Goal: Task Accomplishment & Management: Use online tool/utility

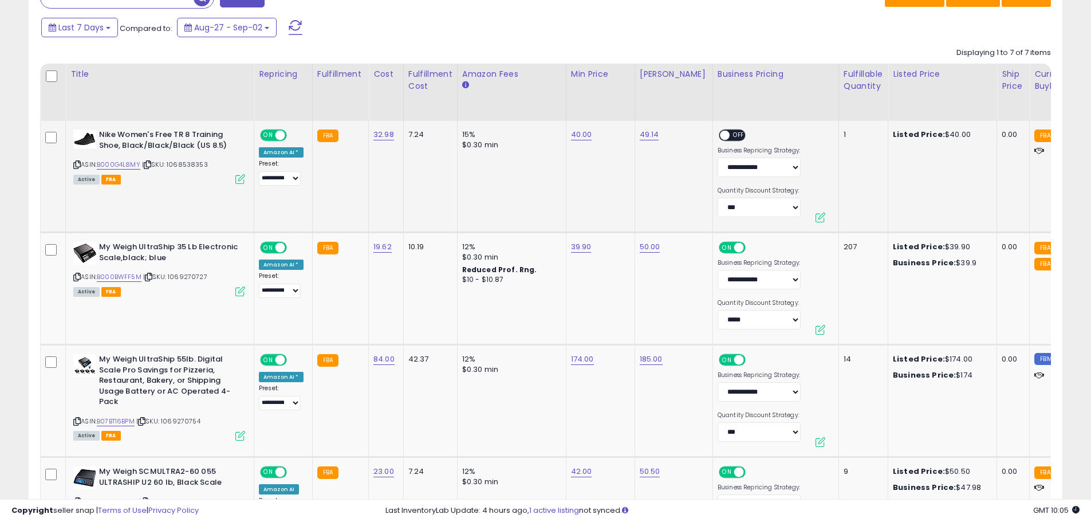
scroll to position [515, 0]
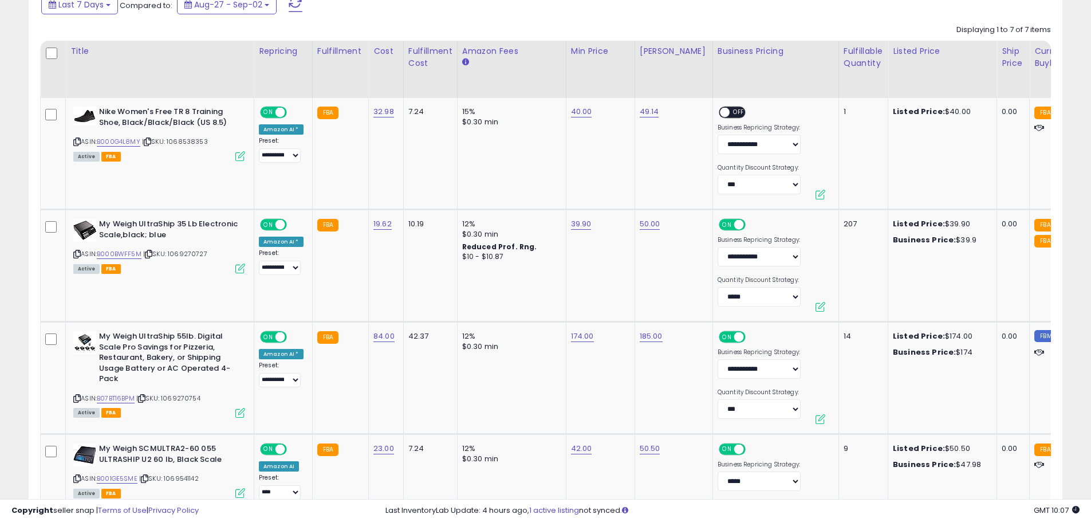
click at [546, 16] on div "Last 7 Days Compared to: Aug-27 - Sep-02" at bounding box center [417, 6] width 758 height 26
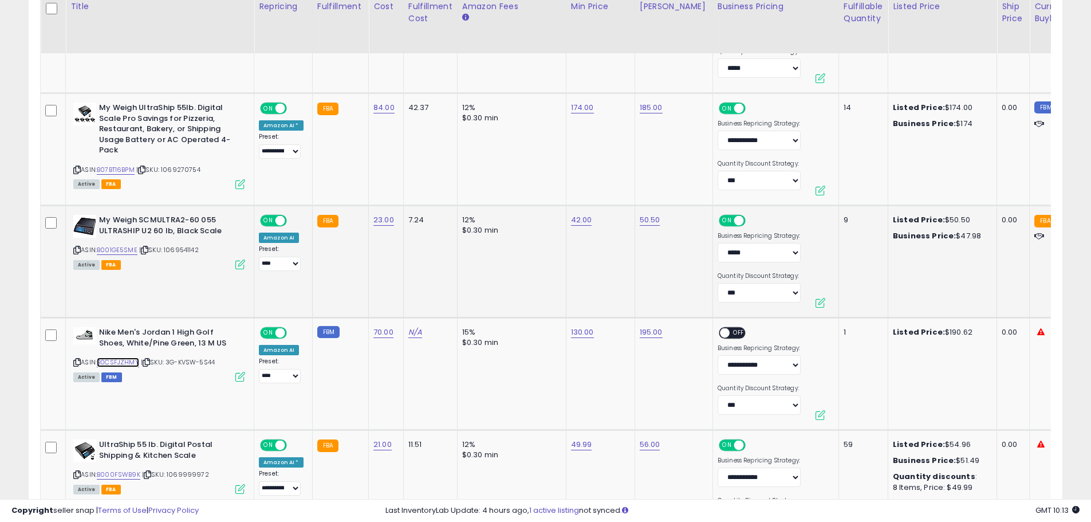
scroll to position [744, 0]
click at [641, 332] on link "195.00" at bounding box center [651, 331] width 23 height 11
type input "******"
click at [682, 300] on icon "submit" at bounding box center [679, 301] width 7 height 7
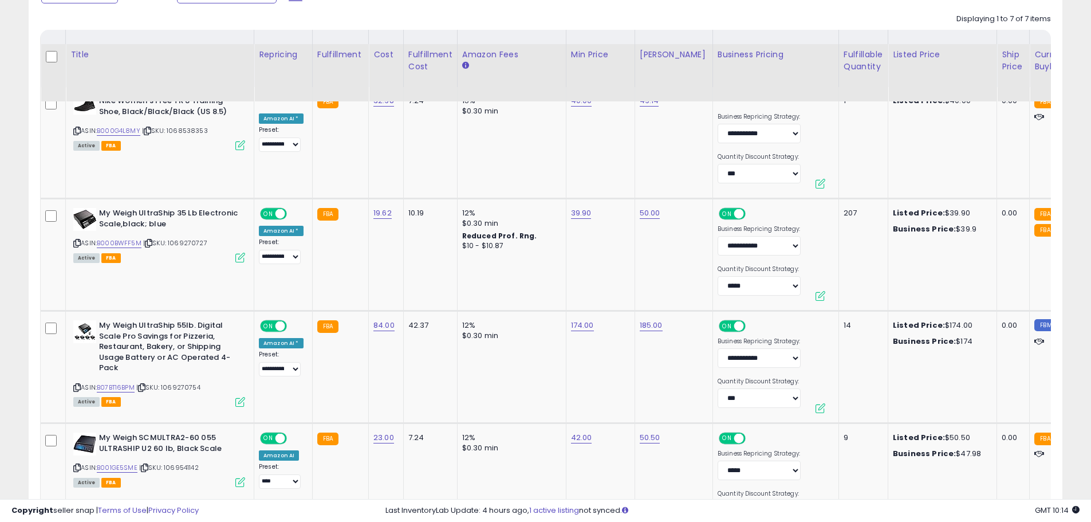
scroll to position [515, 0]
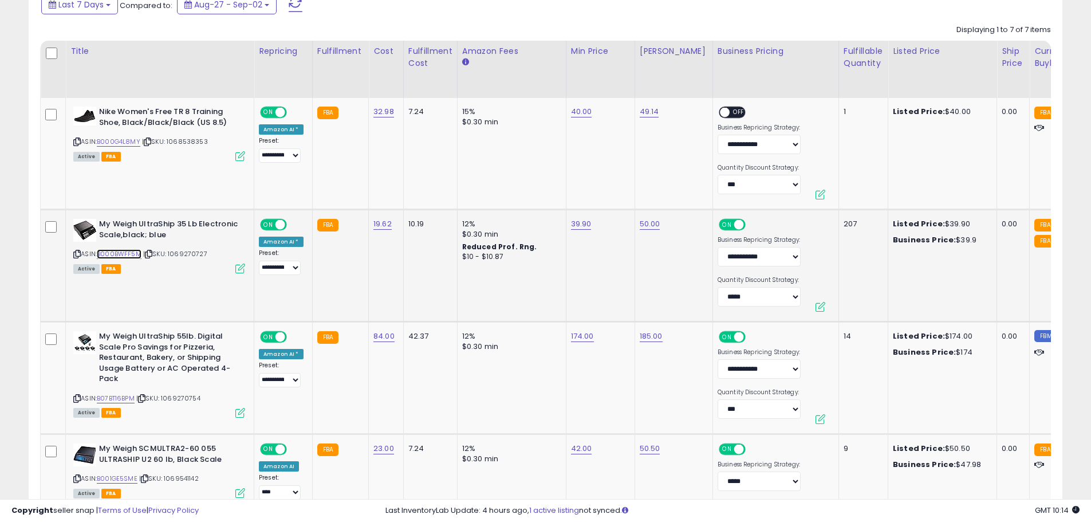
click at [125, 252] on link "B000BWFF5M" at bounding box center [119, 254] width 45 height 10
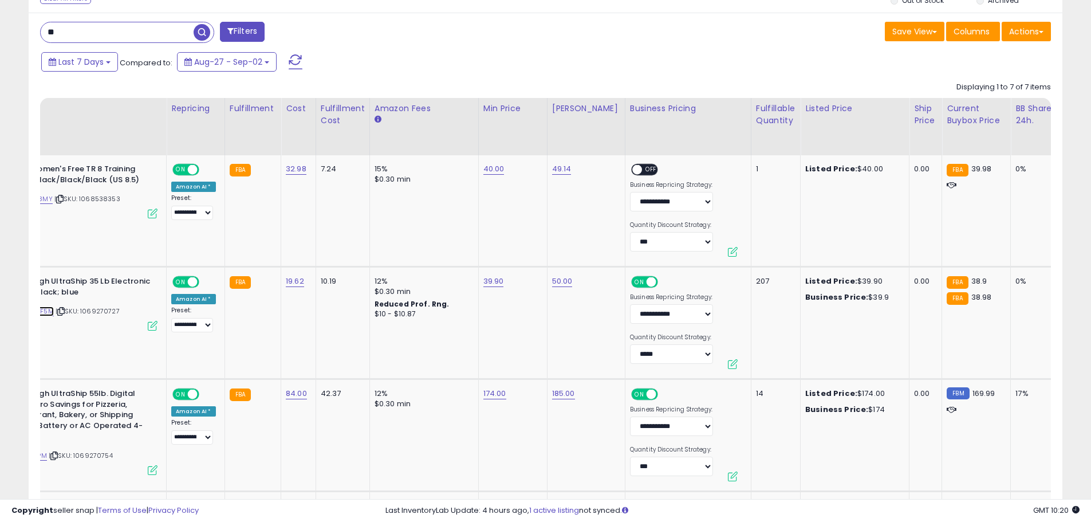
scroll to position [0, 0]
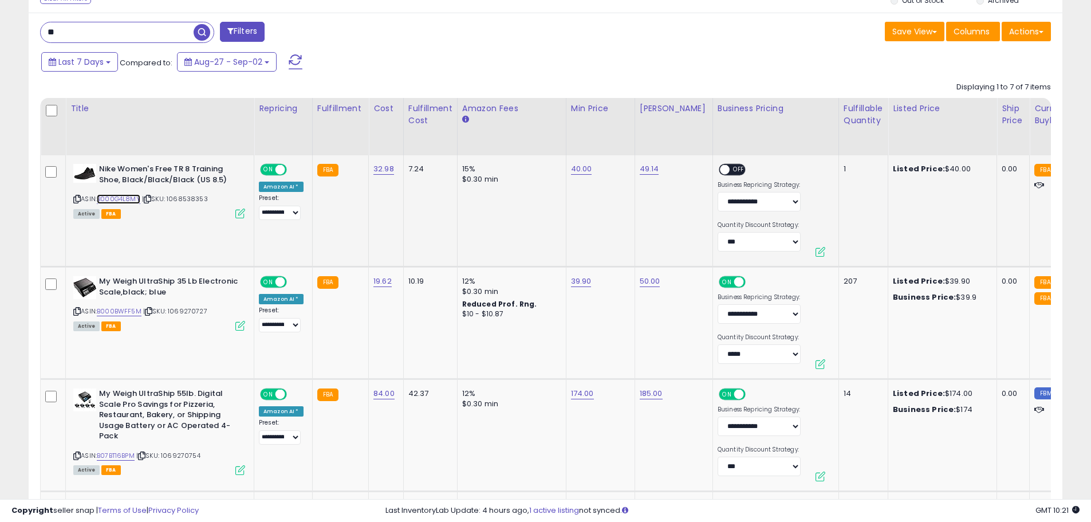
click at [130, 194] on link "B000G4L8MY" at bounding box center [119, 199] width 44 height 10
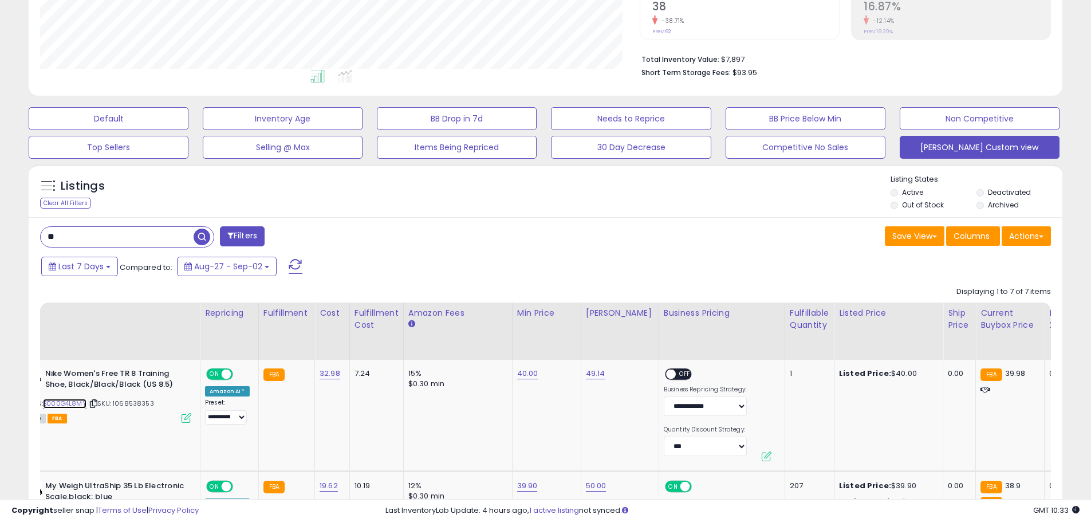
scroll to position [115, 0]
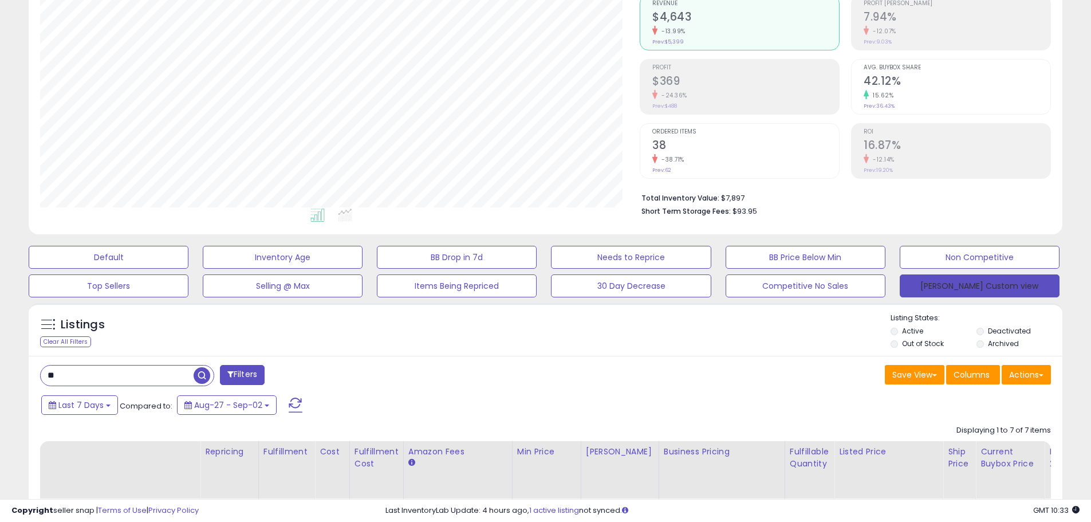
click at [949, 287] on button "[PERSON_NAME] Custom view" at bounding box center [979, 285] width 160 height 23
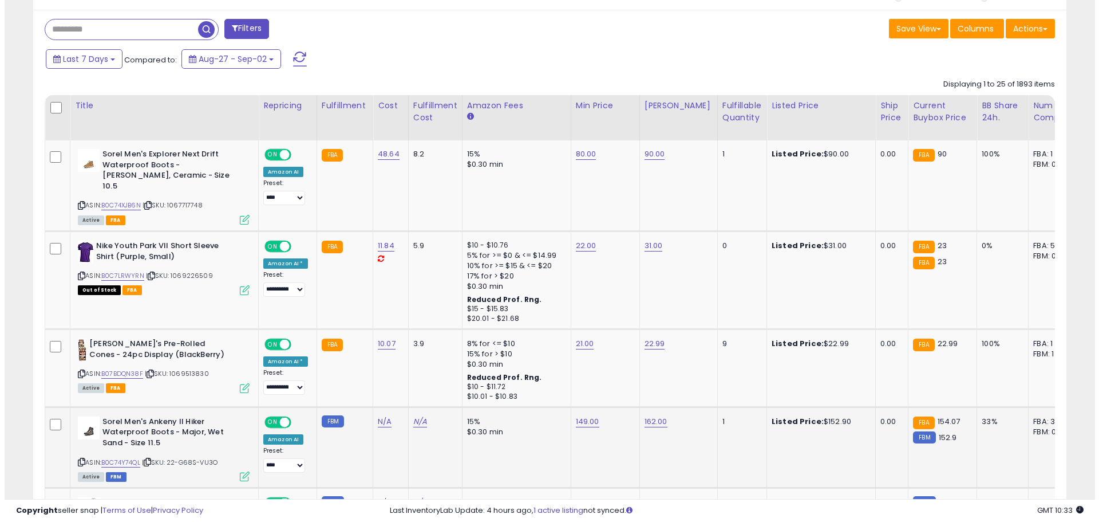
scroll to position [172, 0]
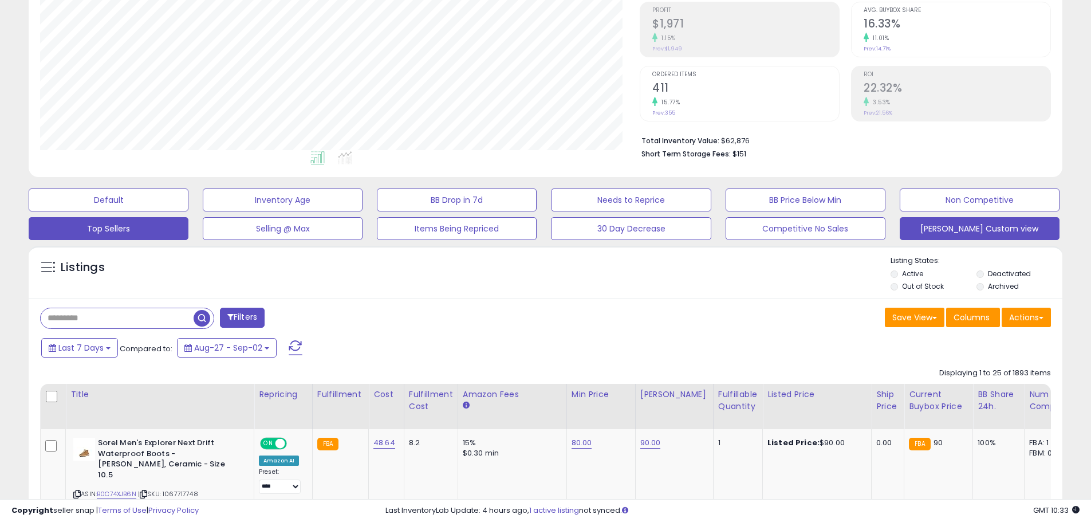
click at [101, 230] on button "Top Sellers" at bounding box center [109, 228] width 160 height 23
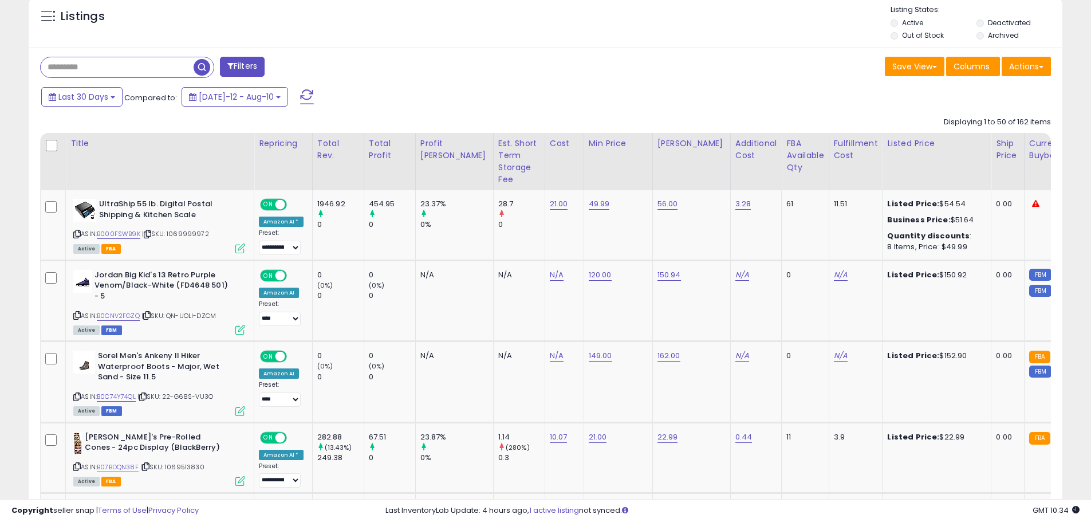
scroll to position [230, 0]
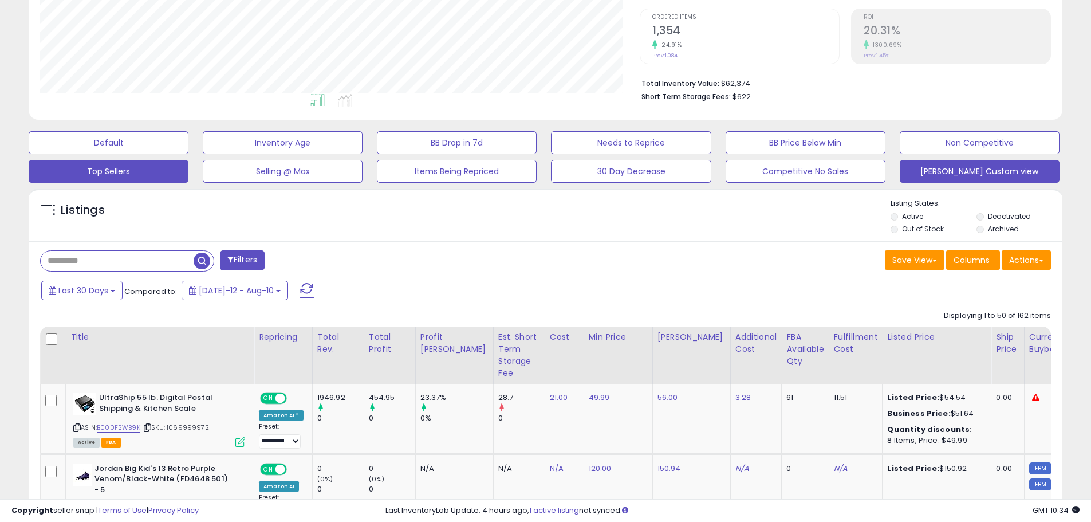
click at [965, 170] on button "[PERSON_NAME] Custom view" at bounding box center [979, 171] width 160 height 23
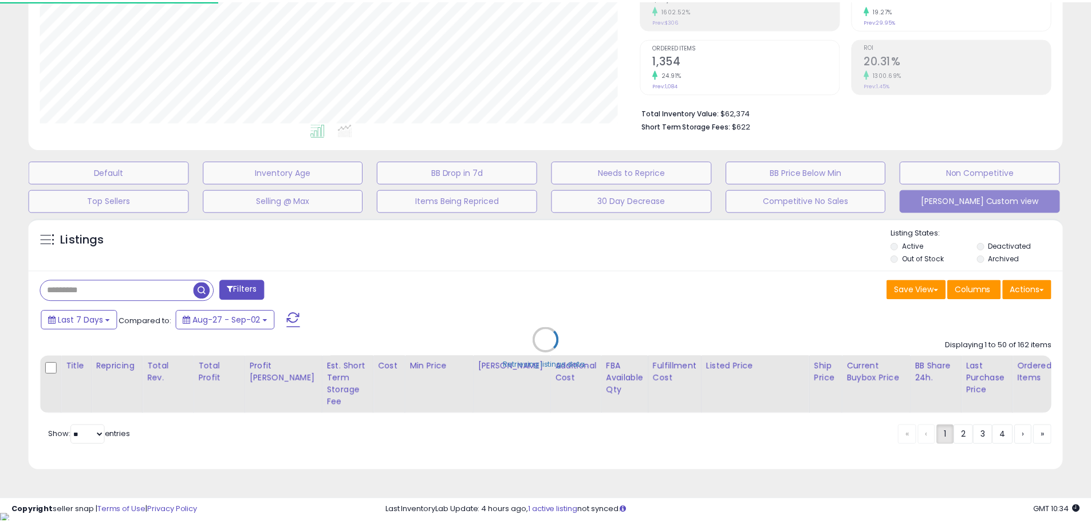
scroll to position [235, 605]
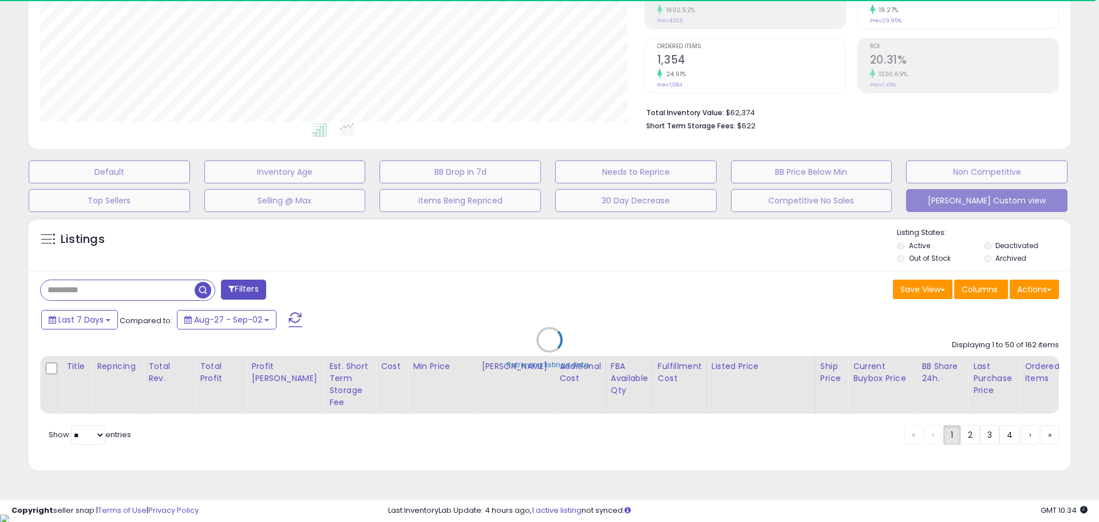
select select "**"
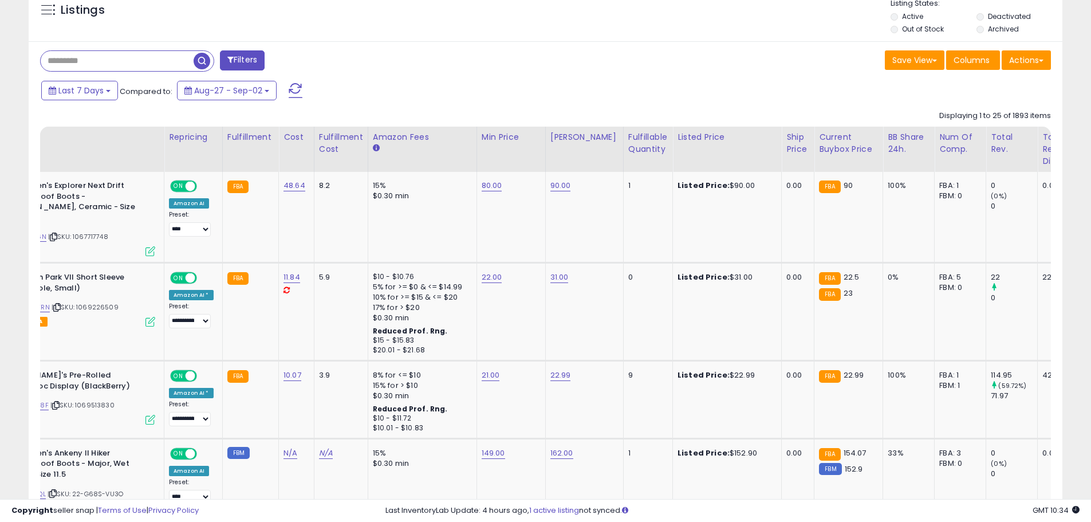
scroll to position [0, 89]
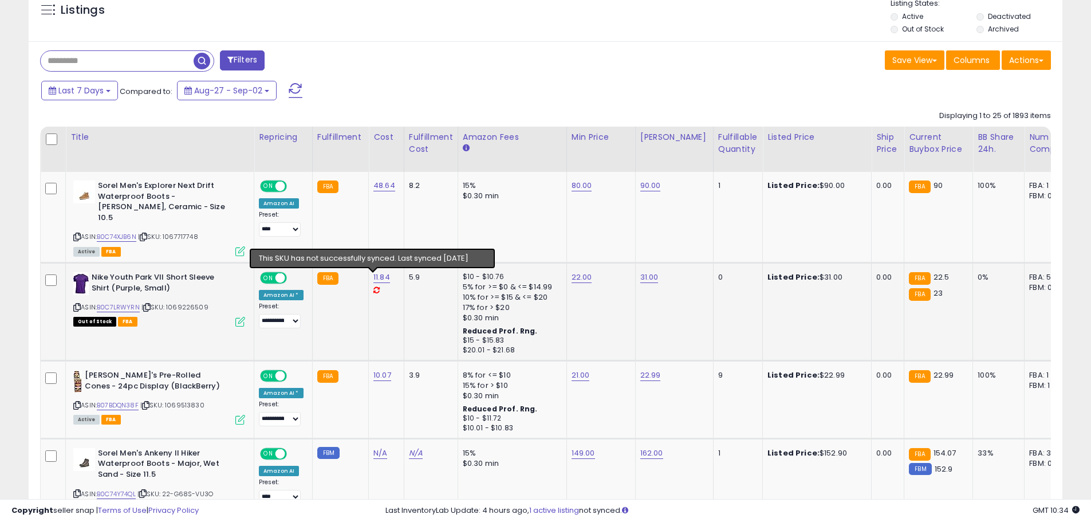
click at [373, 286] on icon at bounding box center [376, 289] width 6 height 7
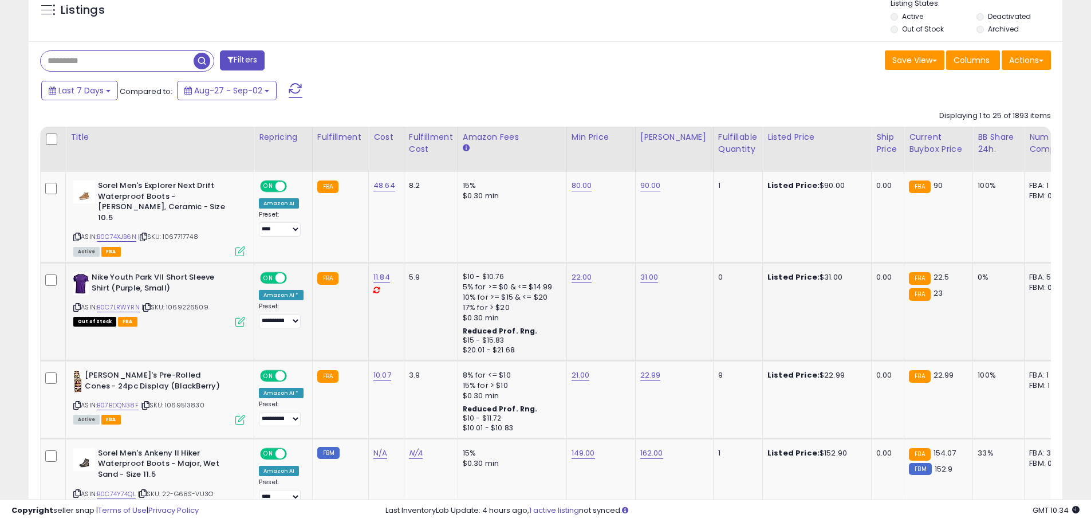
click at [373, 286] on icon at bounding box center [376, 289] width 6 height 7
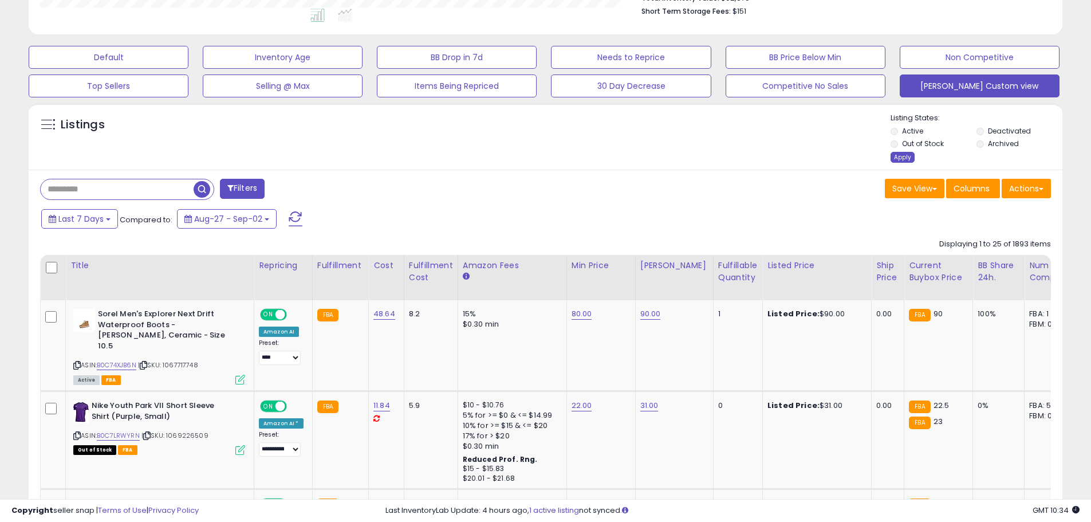
click at [898, 157] on div "Apply" at bounding box center [902, 157] width 24 height 11
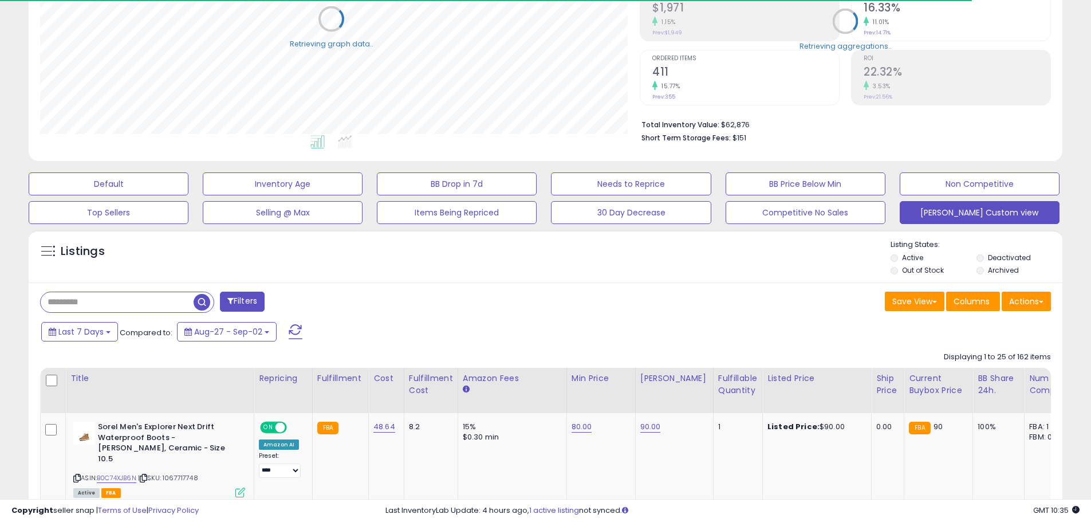
scroll to position [235, 599]
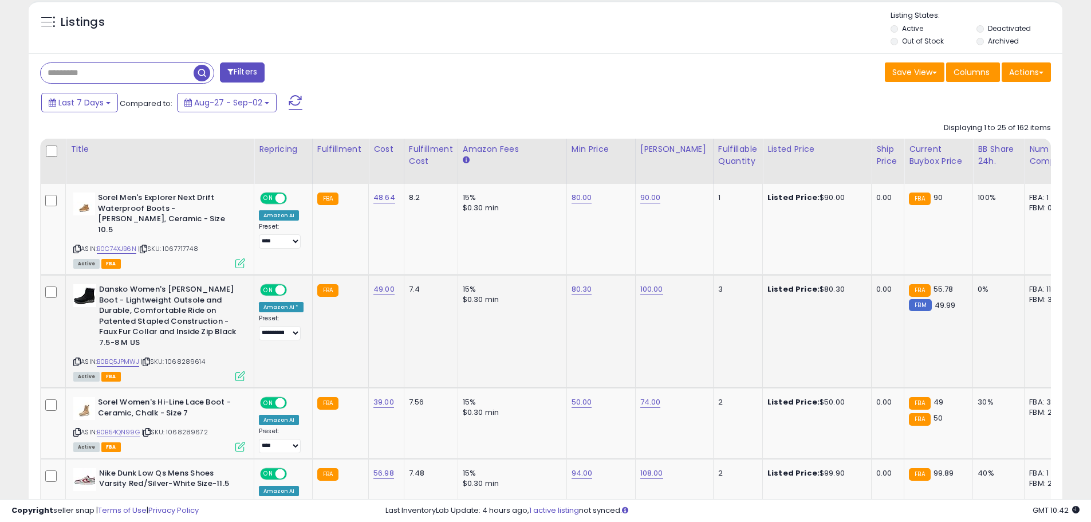
click at [576, 285] on td "80.30" at bounding box center [600, 331] width 69 height 113
click at [578, 283] on link "80.30" at bounding box center [581, 288] width 21 height 11
type input "*****"
click at [612, 249] on icon "submit" at bounding box center [608, 248] width 7 height 7
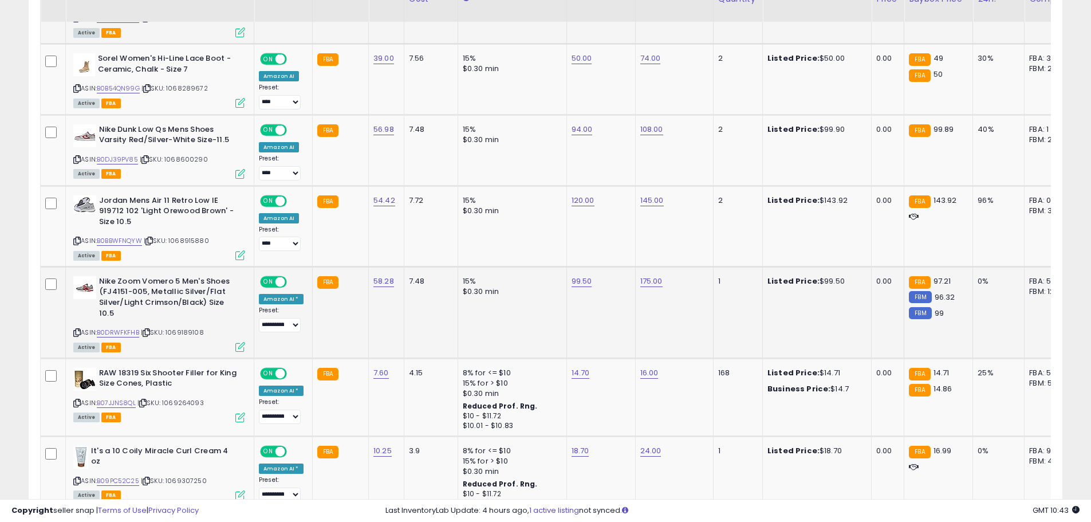
scroll to position [704, 0]
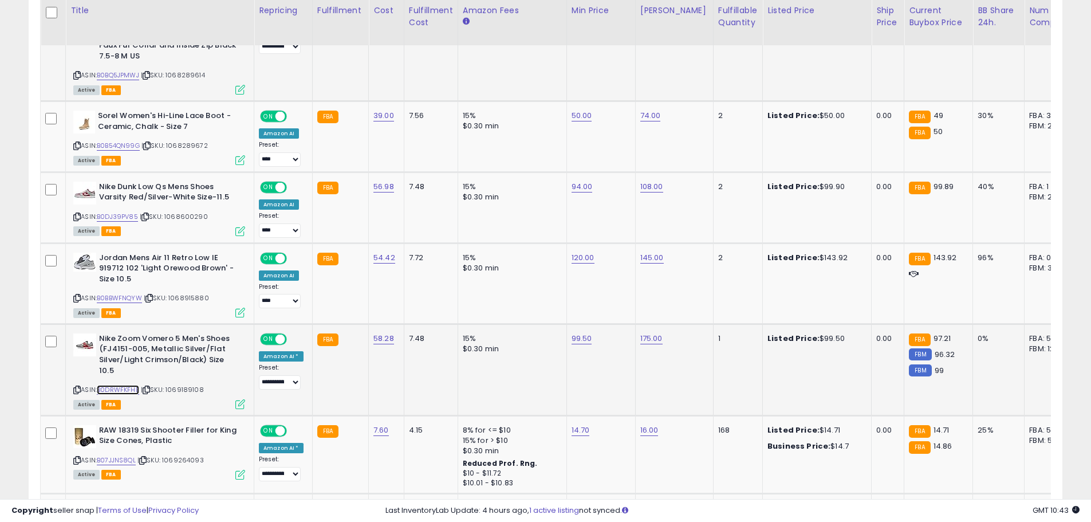
click at [116, 385] on link "B0DRWFKFHB" at bounding box center [118, 390] width 42 height 10
